Goal: Information Seeking & Learning: Learn about a topic

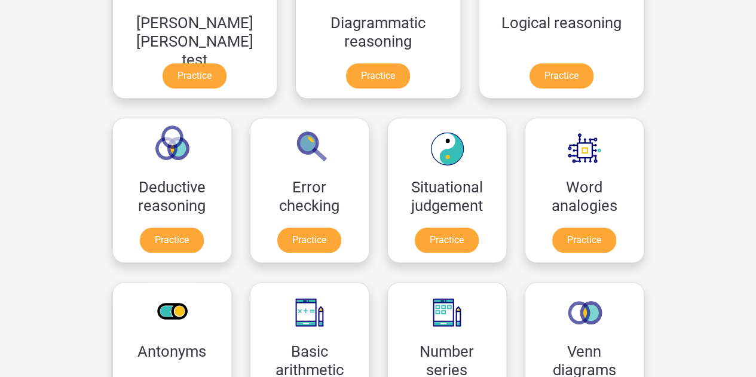
scroll to position [418, 0]
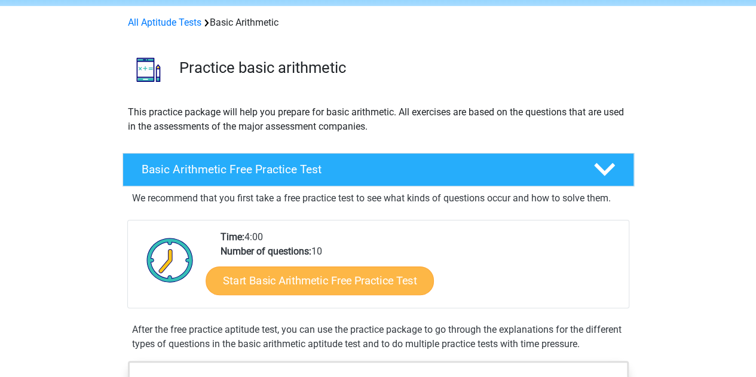
scroll to position [120, 0]
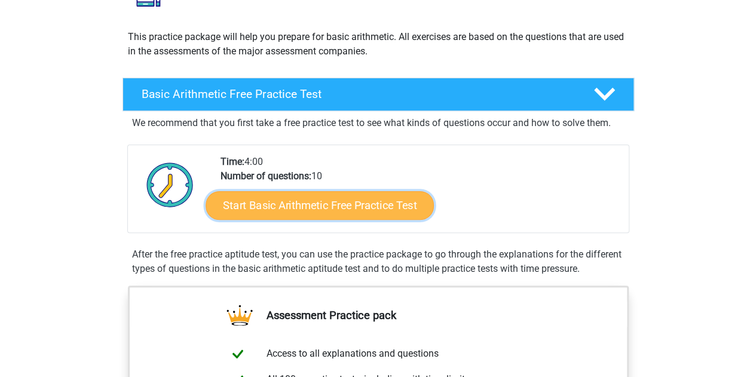
click at [316, 209] on link "Start Basic Arithmetic Free Practice Test" at bounding box center [320, 205] width 228 height 29
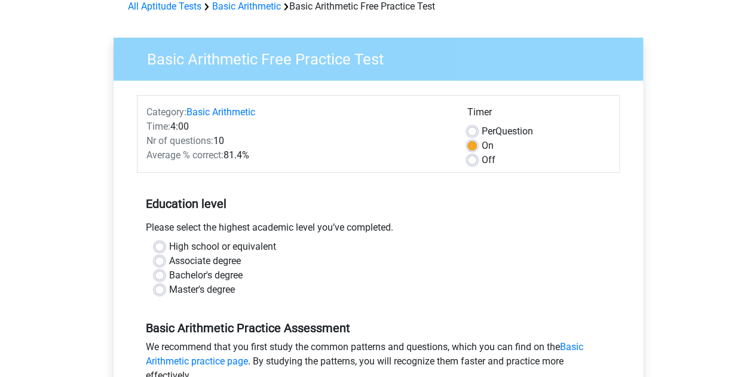
scroll to position [120, 0]
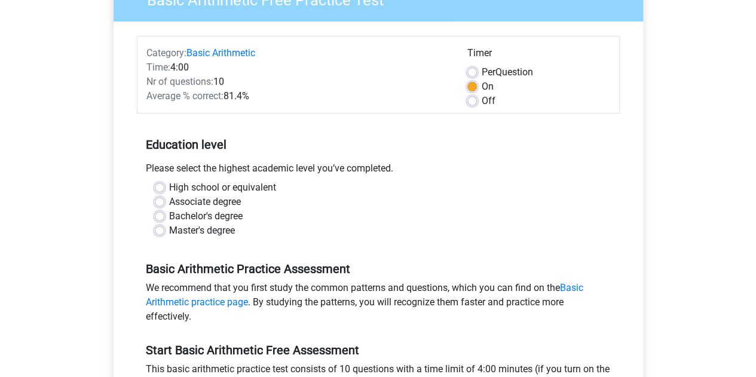
click at [169, 234] on label "Master's degree" at bounding box center [202, 231] width 66 height 14
click at [157, 234] on input "Master's degree" at bounding box center [160, 230] width 10 height 12
radio input "true"
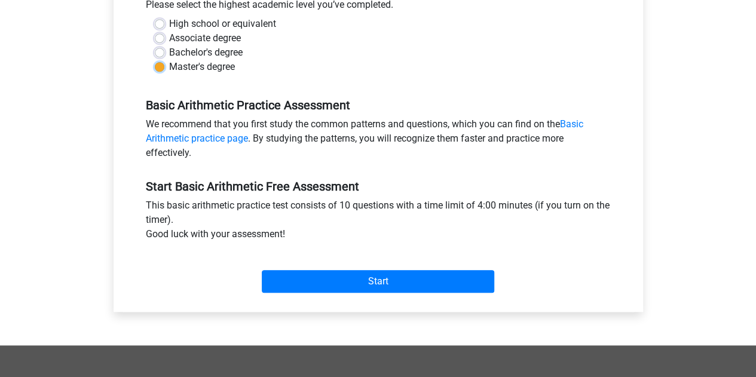
scroll to position [299, 0]
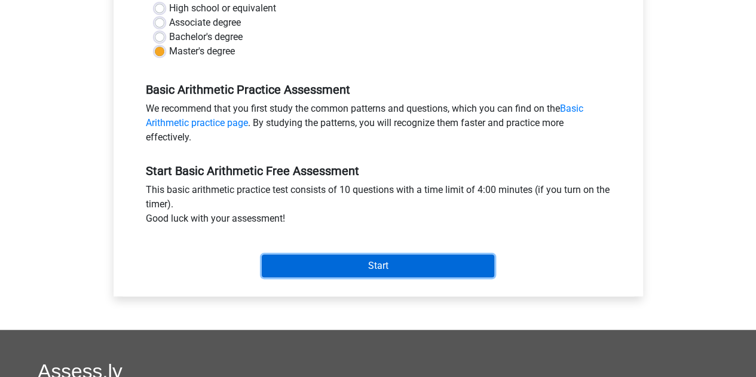
click at [369, 270] on input "Start" at bounding box center [378, 266] width 233 height 23
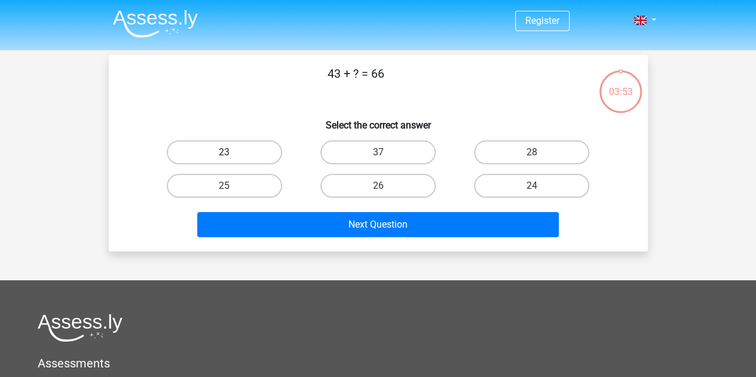
click at [263, 145] on label "23" at bounding box center [224, 152] width 115 height 24
click at [232, 152] on input "23" at bounding box center [228, 156] width 8 height 8
radio input "true"
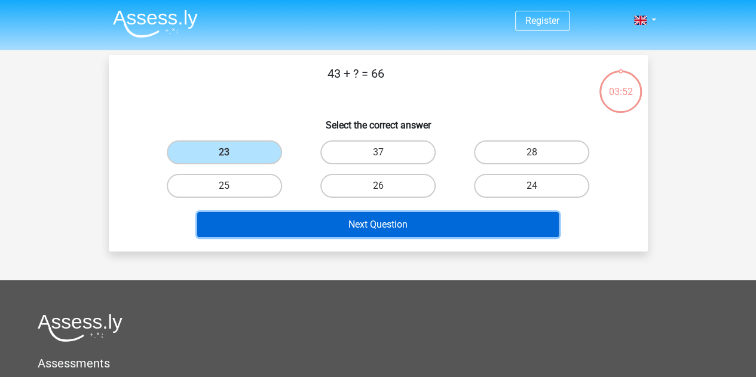
click at [329, 219] on button "Next Question" at bounding box center [378, 224] width 362 height 25
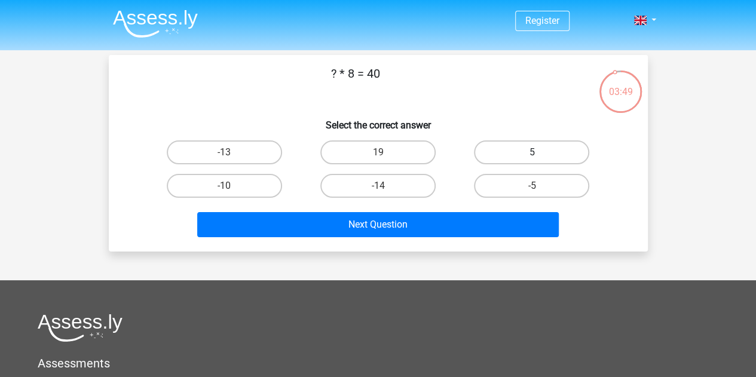
click at [533, 151] on label "5" at bounding box center [531, 152] width 115 height 24
click at [533, 152] on input "5" at bounding box center [536, 156] width 8 height 8
radio input "true"
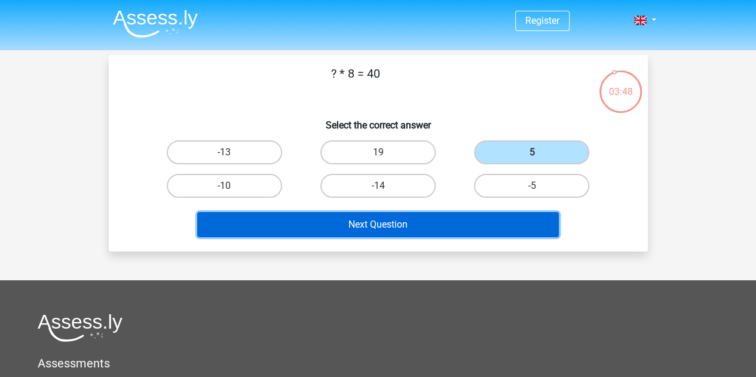
click at [454, 223] on button "Next Question" at bounding box center [378, 224] width 362 height 25
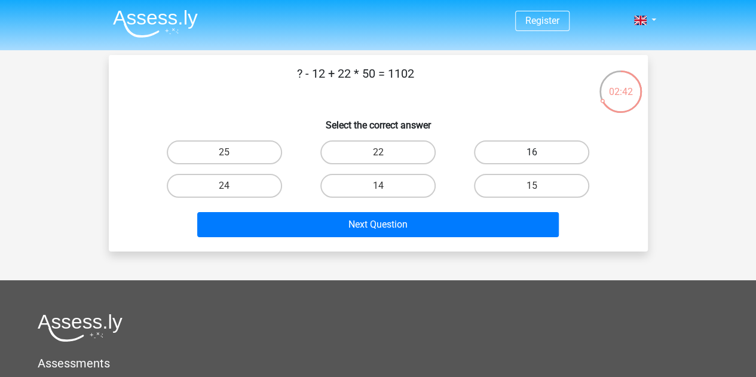
click at [537, 148] on label "16" at bounding box center [531, 152] width 115 height 24
click at [537, 152] on input "16" at bounding box center [536, 156] width 8 height 8
radio input "true"
click at [472, 240] on div "Next Question" at bounding box center [378, 227] width 461 height 30
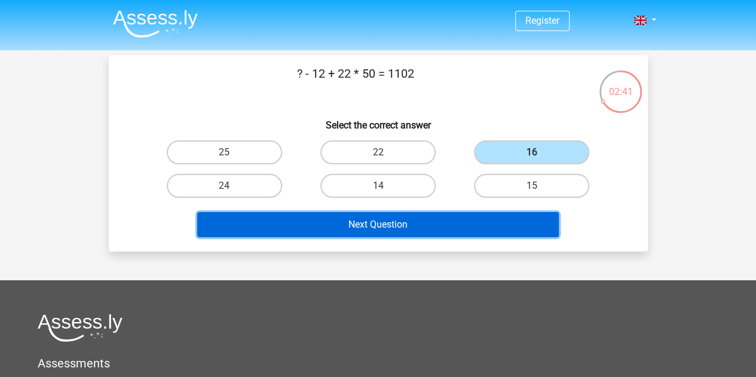
click at [476, 229] on button "Next Question" at bounding box center [378, 224] width 362 height 25
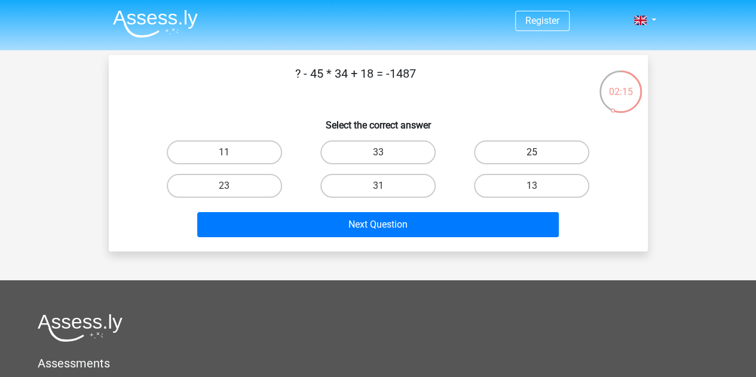
click at [514, 150] on label "25" at bounding box center [531, 152] width 115 height 24
click at [532, 152] on input "25" at bounding box center [536, 156] width 8 height 8
radio input "true"
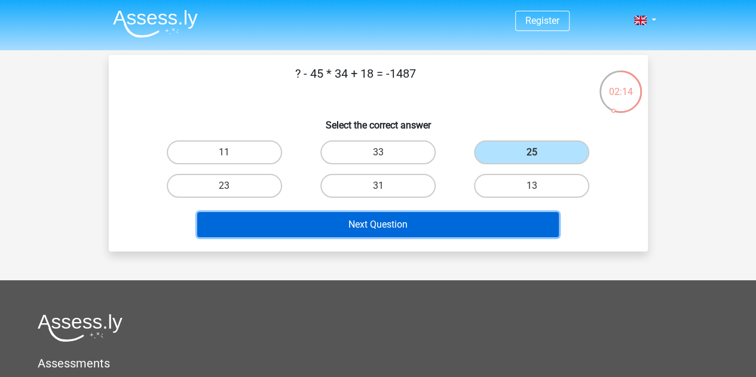
click at [478, 228] on button "Next Question" at bounding box center [378, 224] width 362 height 25
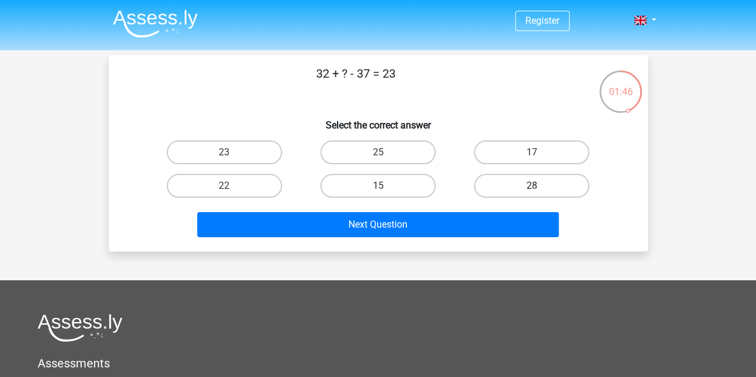
click at [516, 182] on label "28" at bounding box center [531, 186] width 115 height 24
click at [532, 186] on input "28" at bounding box center [536, 190] width 8 height 8
radio input "true"
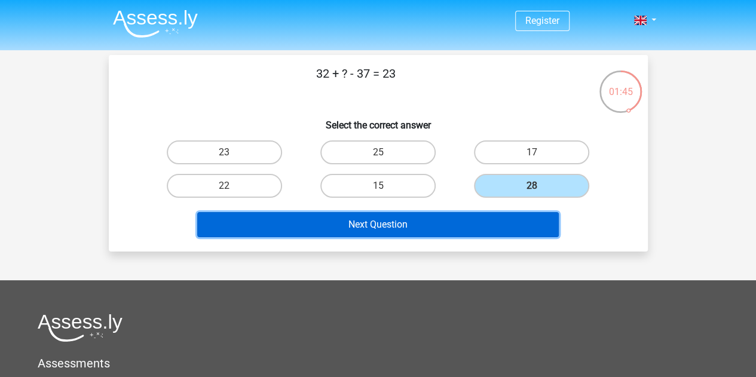
click at [489, 235] on button "Next Question" at bounding box center [378, 224] width 362 height 25
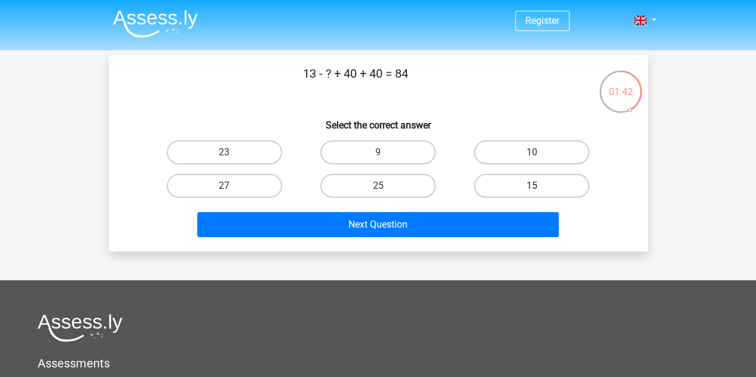
click at [518, 184] on label "15" at bounding box center [531, 186] width 115 height 24
click at [532, 186] on input "15" at bounding box center [536, 190] width 8 height 8
radio input "true"
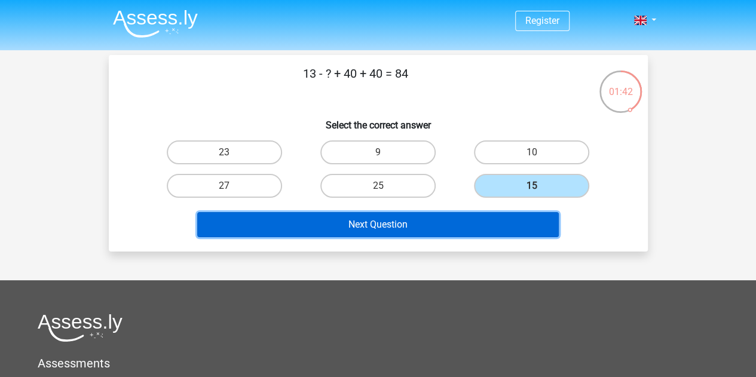
click at [509, 226] on button "Next Question" at bounding box center [378, 224] width 362 height 25
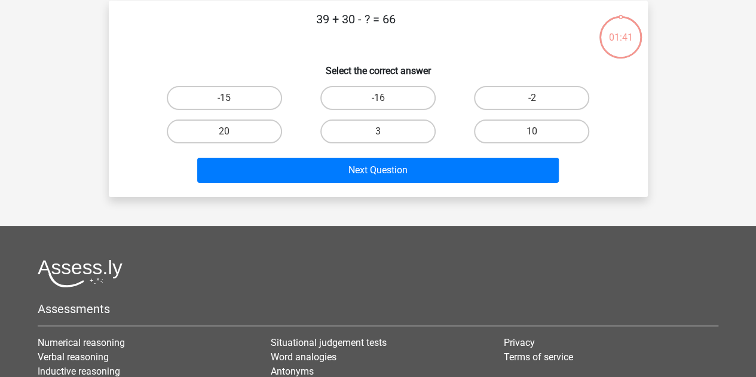
scroll to position [55, 0]
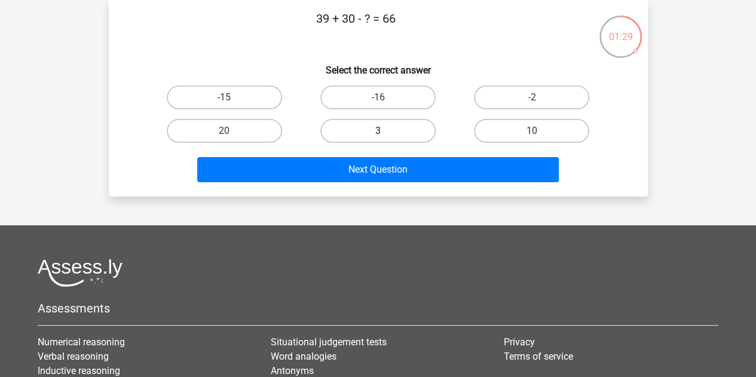
click at [418, 121] on label "3" at bounding box center [377, 131] width 115 height 24
click at [386, 131] on input "3" at bounding box center [382, 135] width 8 height 8
radio input "true"
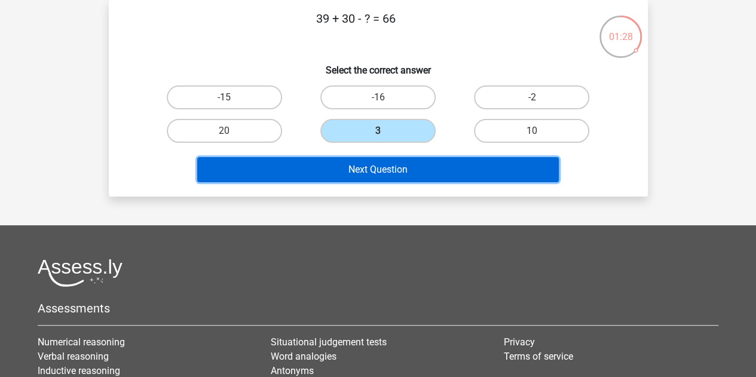
click at [426, 169] on button "Next Question" at bounding box center [378, 169] width 362 height 25
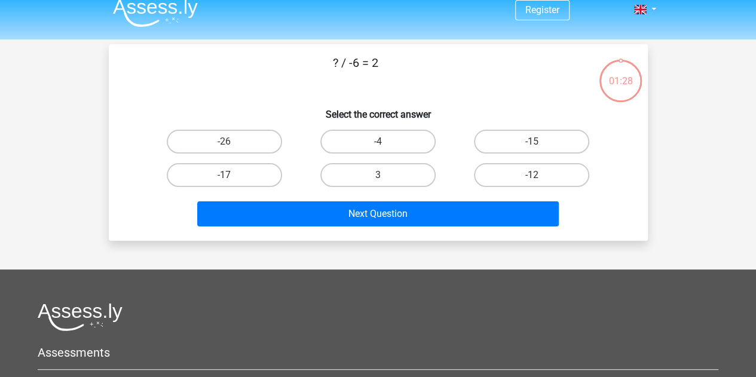
scroll to position [0, 0]
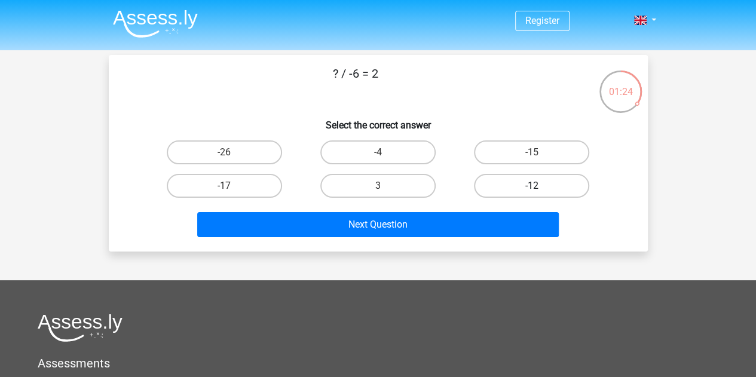
click at [542, 187] on label "-12" at bounding box center [531, 186] width 115 height 24
click at [540, 187] on input "-12" at bounding box center [536, 190] width 8 height 8
radio input "true"
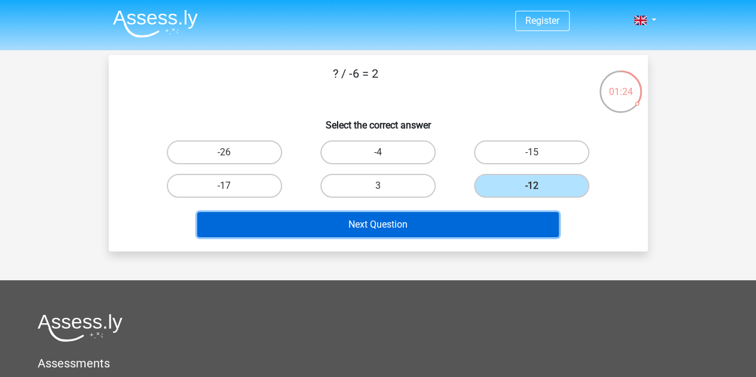
click at [515, 224] on button "Next Question" at bounding box center [378, 224] width 362 height 25
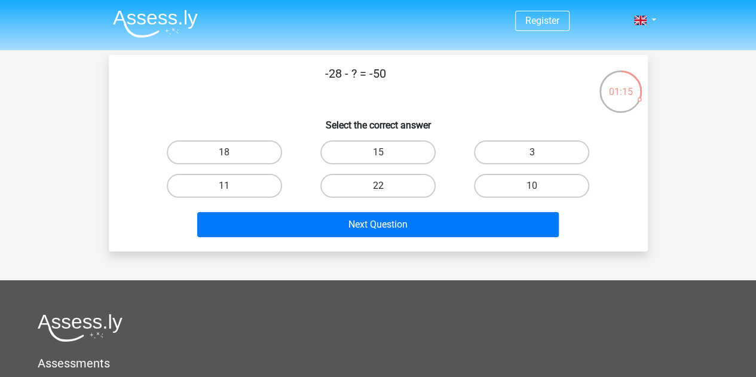
click at [409, 191] on label "22" at bounding box center [377, 186] width 115 height 24
click at [386, 191] on input "22" at bounding box center [382, 190] width 8 height 8
radio input "true"
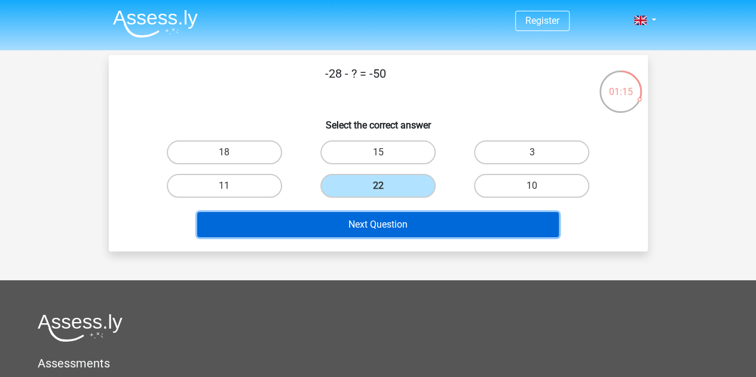
click at [424, 224] on button "Next Question" at bounding box center [378, 224] width 362 height 25
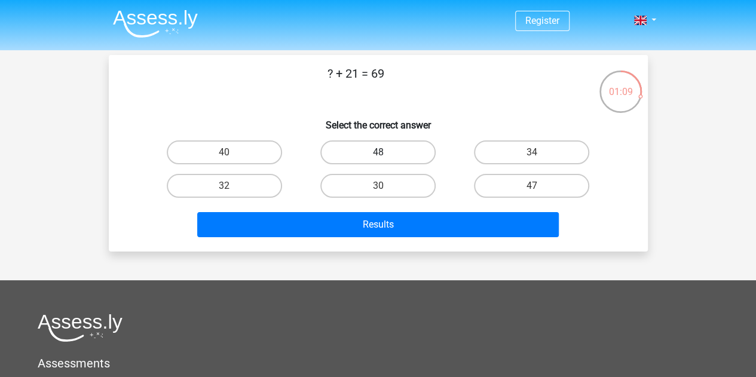
click at [429, 156] on label "48" at bounding box center [377, 152] width 115 height 24
click at [386, 156] on input "48" at bounding box center [382, 156] width 8 height 8
radio input "true"
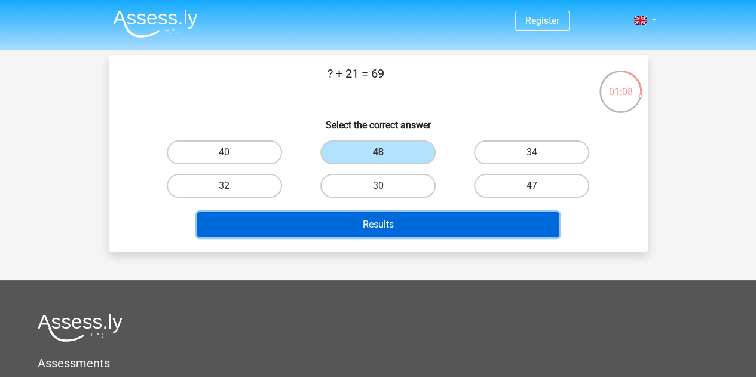
click at [417, 231] on button "Results" at bounding box center [378, 224] width 362 height 25
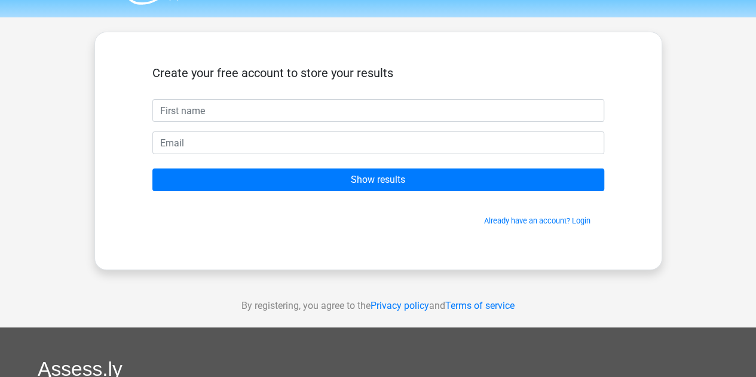
scroll to position [60, 0]
